Goal: Task Accomplishment & Management: Use online tool/utility

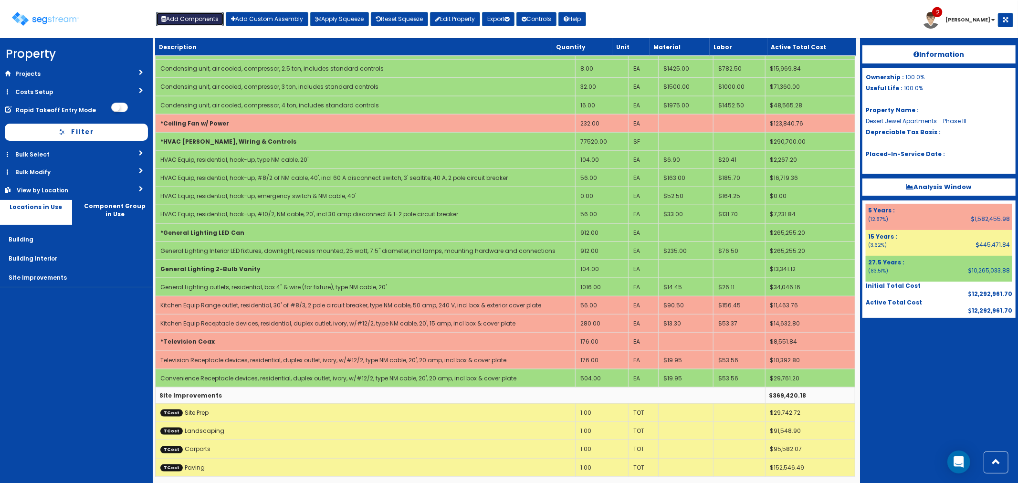
scroll to position [823, 0]
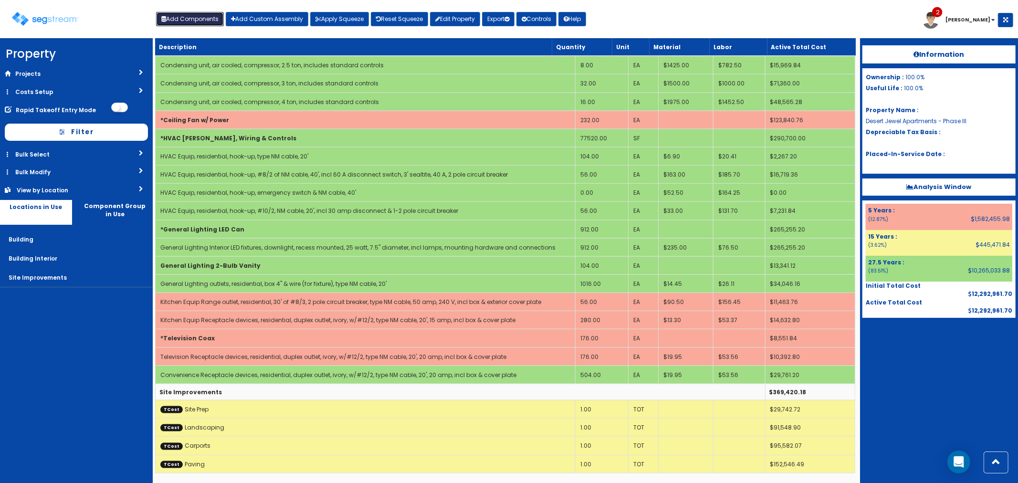
click at [198, 15] on button "Add Components" at bounding box center [190, 19] width 68 height 14
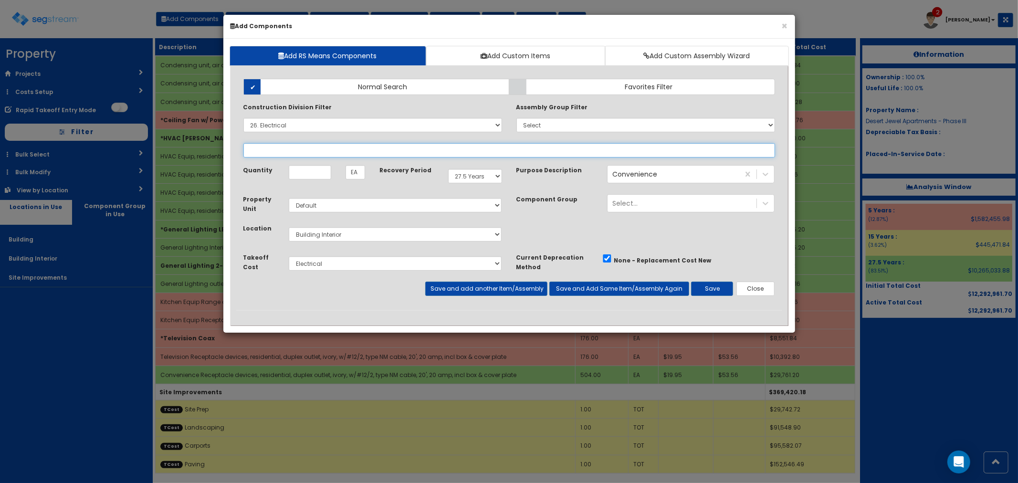
select select
select select "26059010"
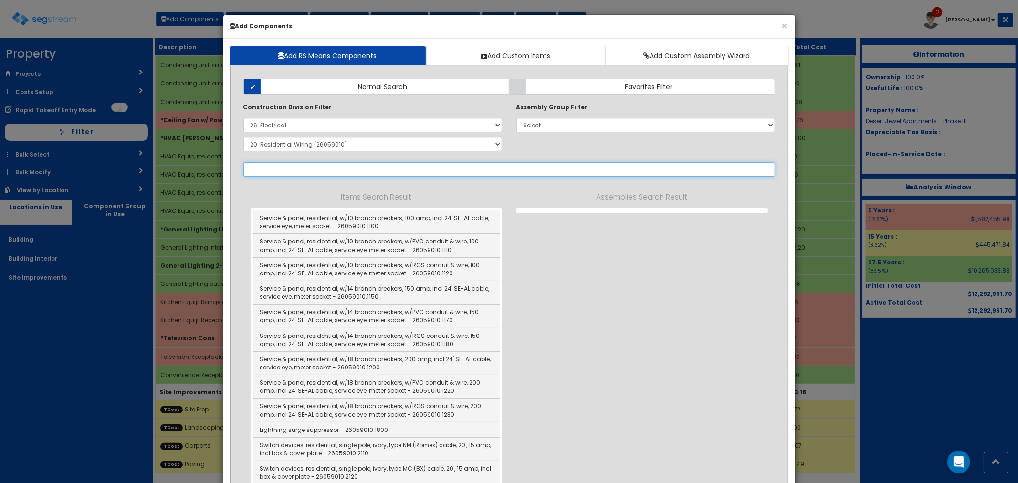
select select "26059010"
click at [340, 121] on select "Select 0. Custom Item 1. General Requirements 2. Existing Conditions 3. Concret…" at bounding box center [373, 125] width 259 height 14
select select
click at [244, 118] on select "Select 0. Custom Item 1. General Requirements 2. Existing Conditions 3. Concret…" at bounding box center [373, 125] width 259 height 14
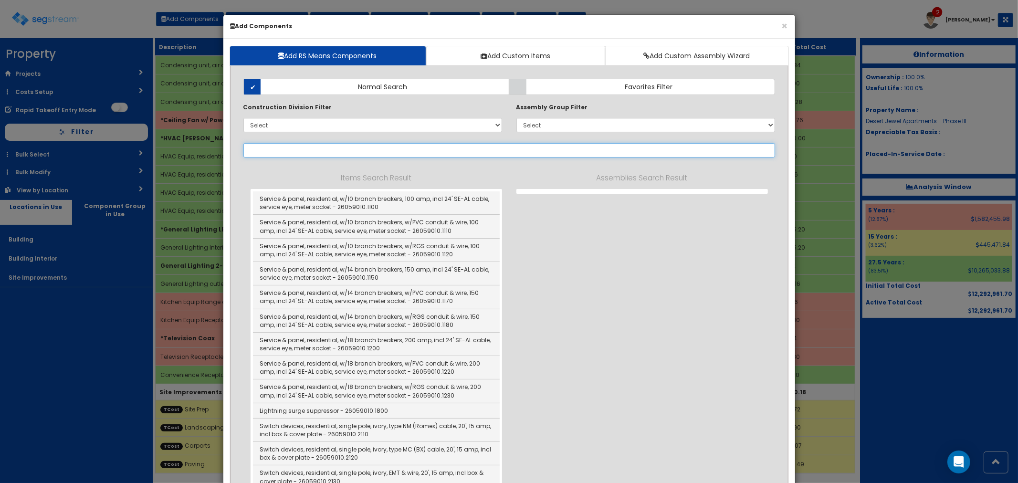
click at [288, 154] on input "text" at bounding box center [510, 150] width 532 height 14
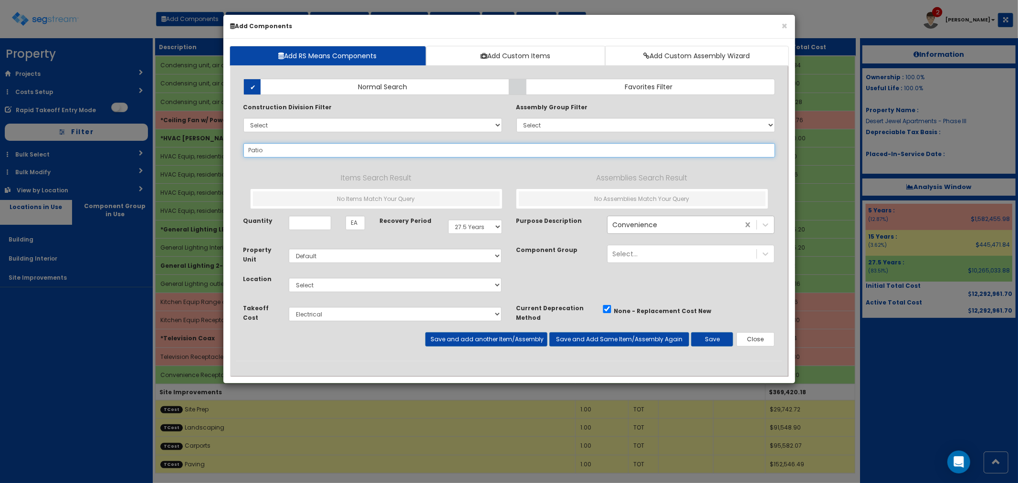
type input "Patio"
